Goal: Transaction & Acquisition: Purchase product/service

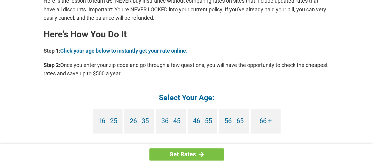
scroll to position [537, 0]
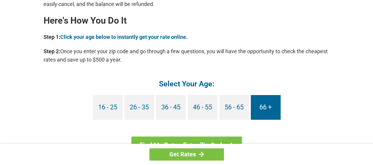
click at [268, 108] on link "66 +" at bounding box center [266, 106] width 30 height 25
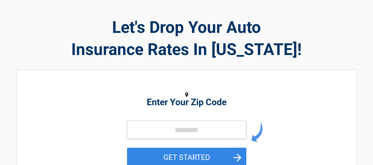
scroll to position [30, 0]
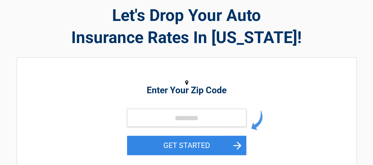
click at [176, 88] on h2 "Enter Your Zip Code" at bounding box center [187, 89] width 274 height 7
click at [185, 82] on icon at bounding box center [186, 82] width 3 height 5
click at [163, 116] on input "tel" at bounding box center [186, 117] width 119 height 18
type input "*****"
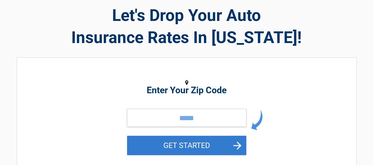
click at [212, 145] on button "GET STARTED" at bounding box center [186, 144] width 119 height 19
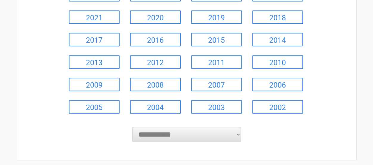
scroll to position [119, 0]
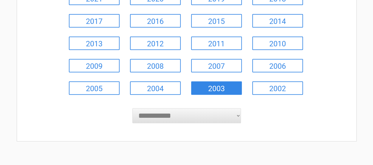
click at [207, 88] on link "2003" at bounding box center [216, 87] width 51 height 13
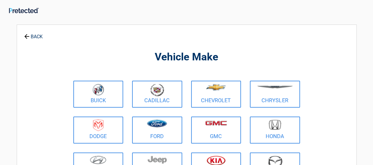
scroll to position [0, 0]
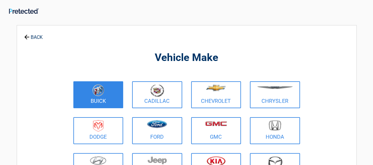
click at [98, 99] on link "Buick" at bounding box center [98, 94] width 50 height 27
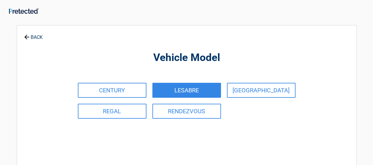
click at [183, 88] on link "LESABRE" at bounding box center [186, 90] width 69 height 15
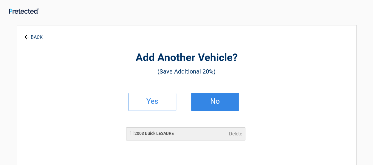
click at [208, 103] on h2 "No" at bounding box center [214, 101] width 35 height 4
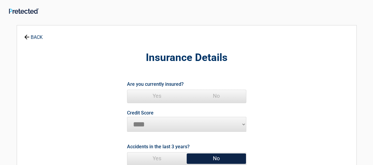
click at [156, 97] on span "Yes" at bounding box center [156, 96] width 59 height 12
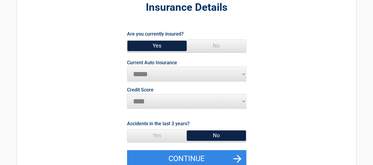
scroll to position [60, 0]
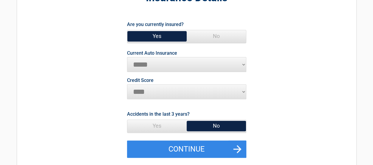
click at [162, 65] on select "**********" at bounding box center [186, 64] width 119 height 15
select select "**********"
click at [127, 57] on select "**********" at bounding box center [186, 64] width 119 height 15
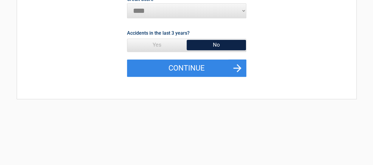
scroll to position [149, 0]
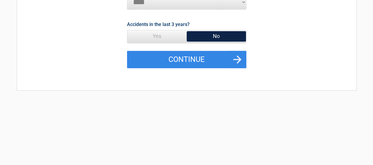
click at [219, 34] on span "No" at bounding box center [216, 36] width 59 height 12
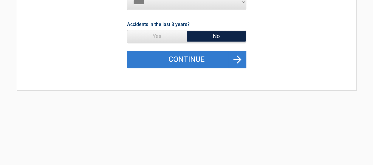
click at [201, 57] on button "Continue" at bounding box center [186, 59] width 119 height 17
